Goal: Information Seeking & Learning: Understand process/instructions

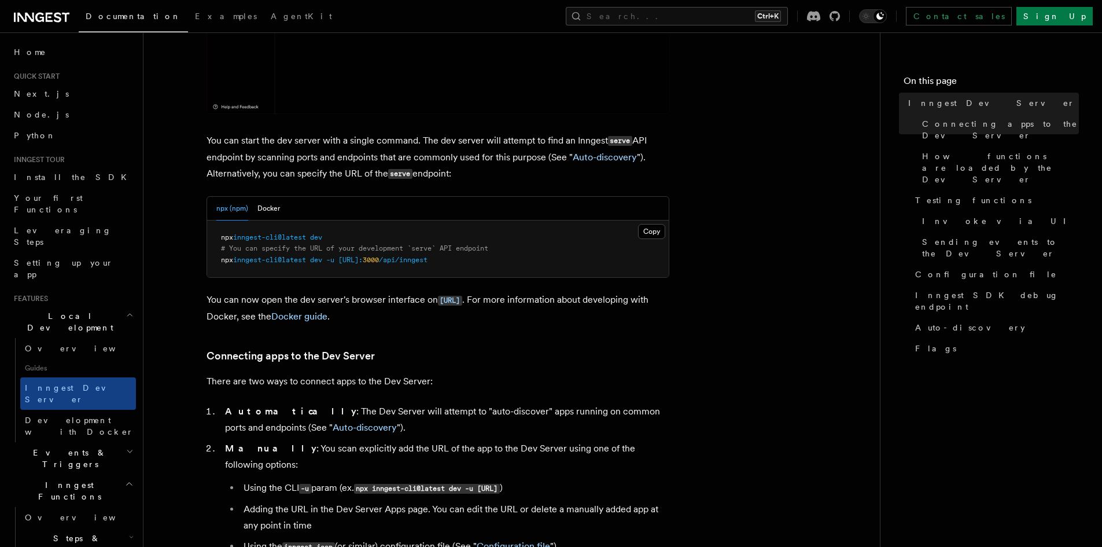
scroll to position [405, 0]
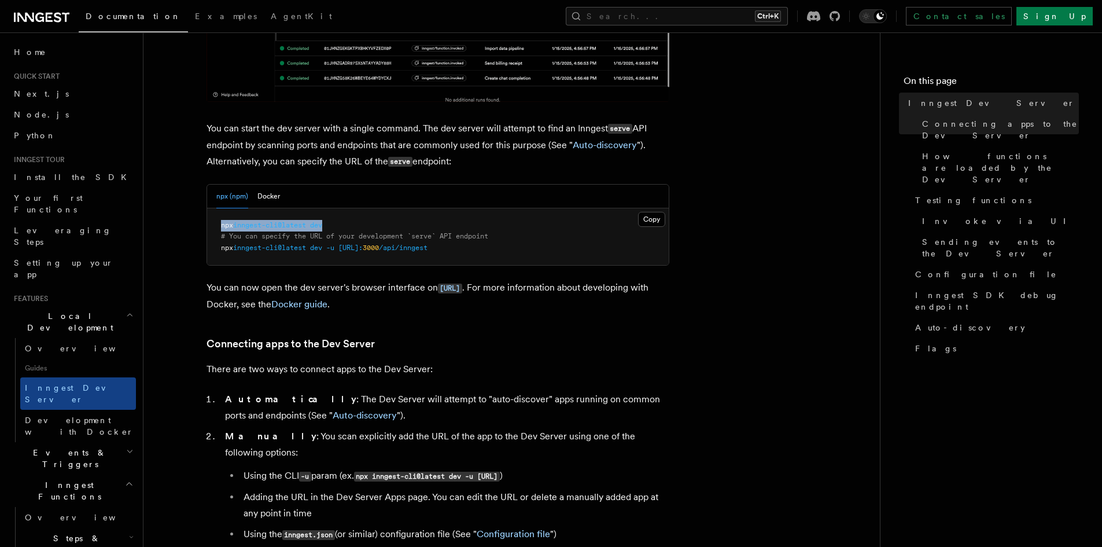
drag, startPoint x: 354, startPoint y: 225, endPoint x: 185, endPoint y: 226, distance: 168.9
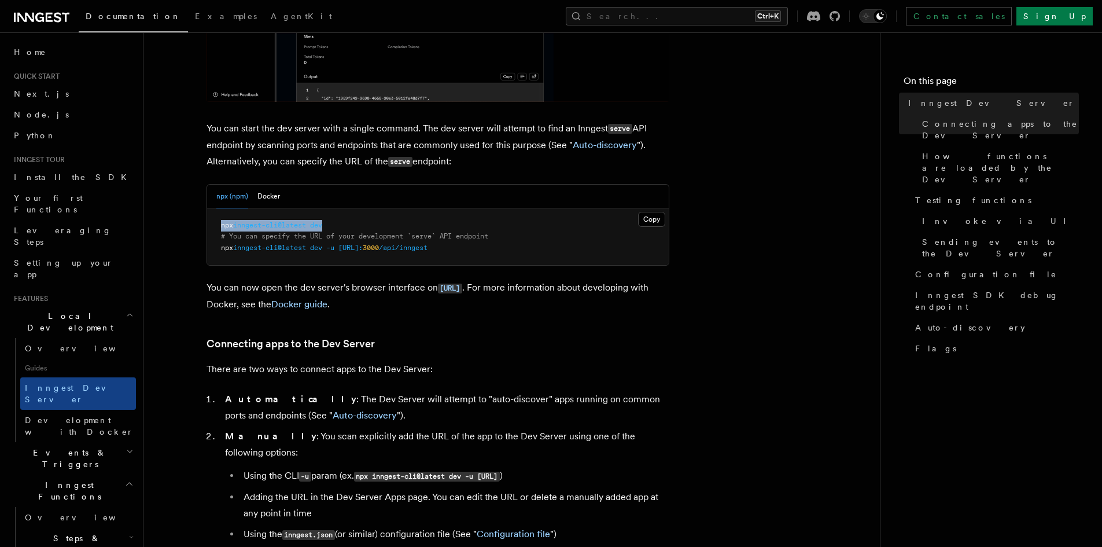
copy span "npx inngest-cli@latest dev"
